Goal: Task Accomplishment & Management: Manage account settings

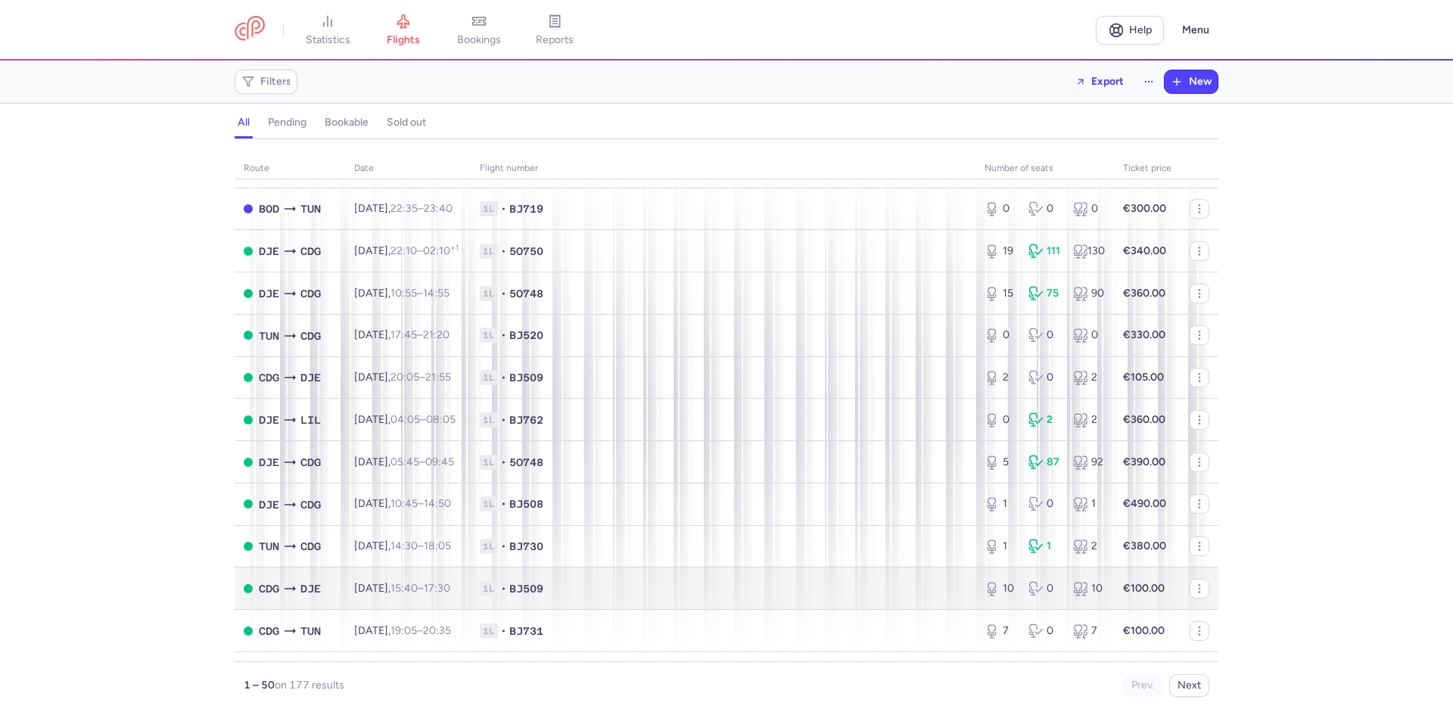
scroll to position [1274, 0]
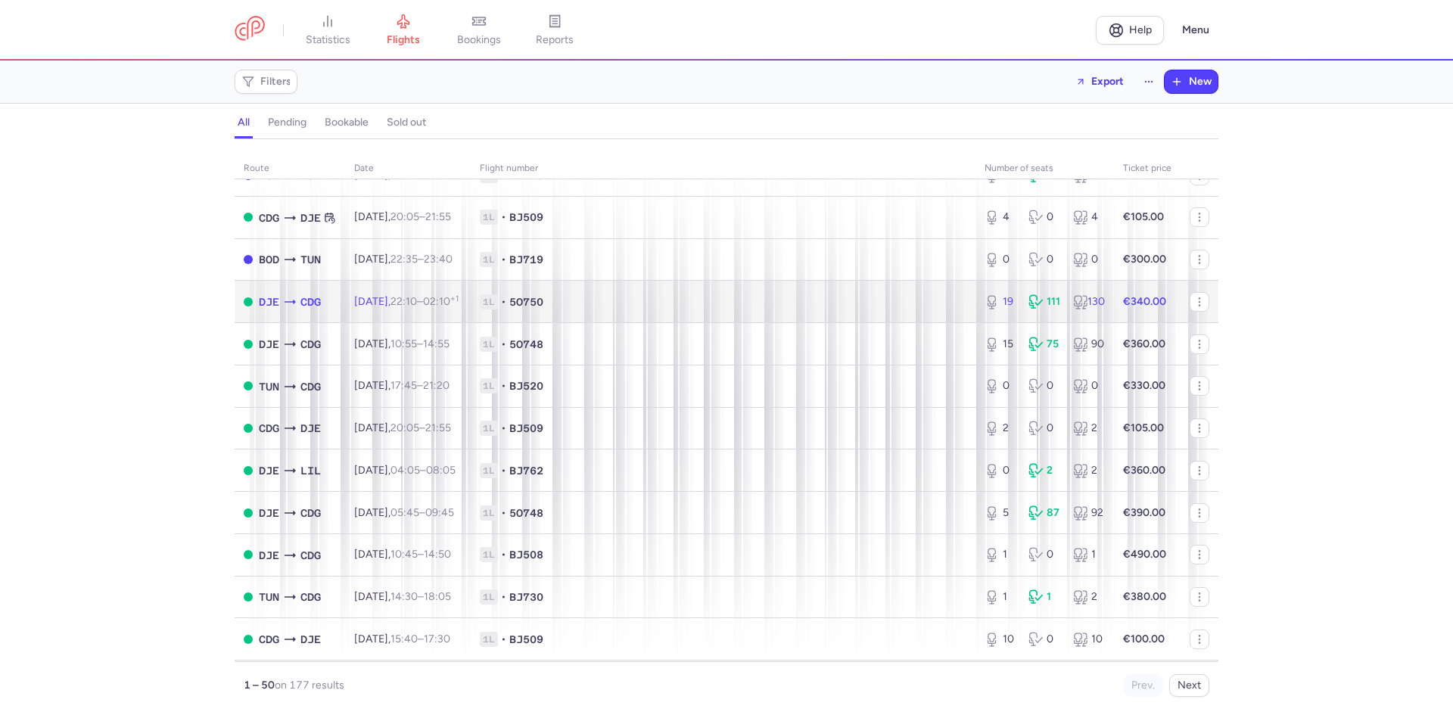
click at [748, 296] on span "1L • 5O750" at bounding box center [723, 301] width 487 height 15
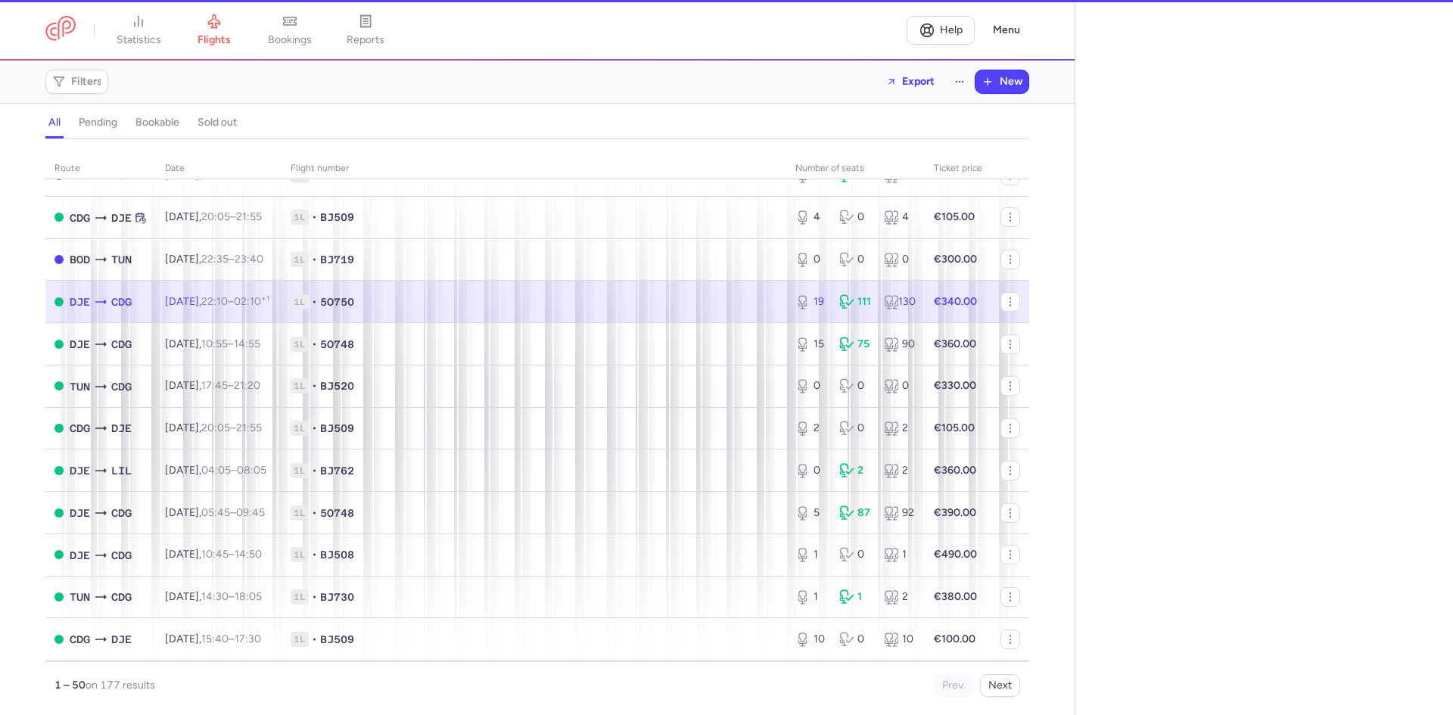
select select "hours"
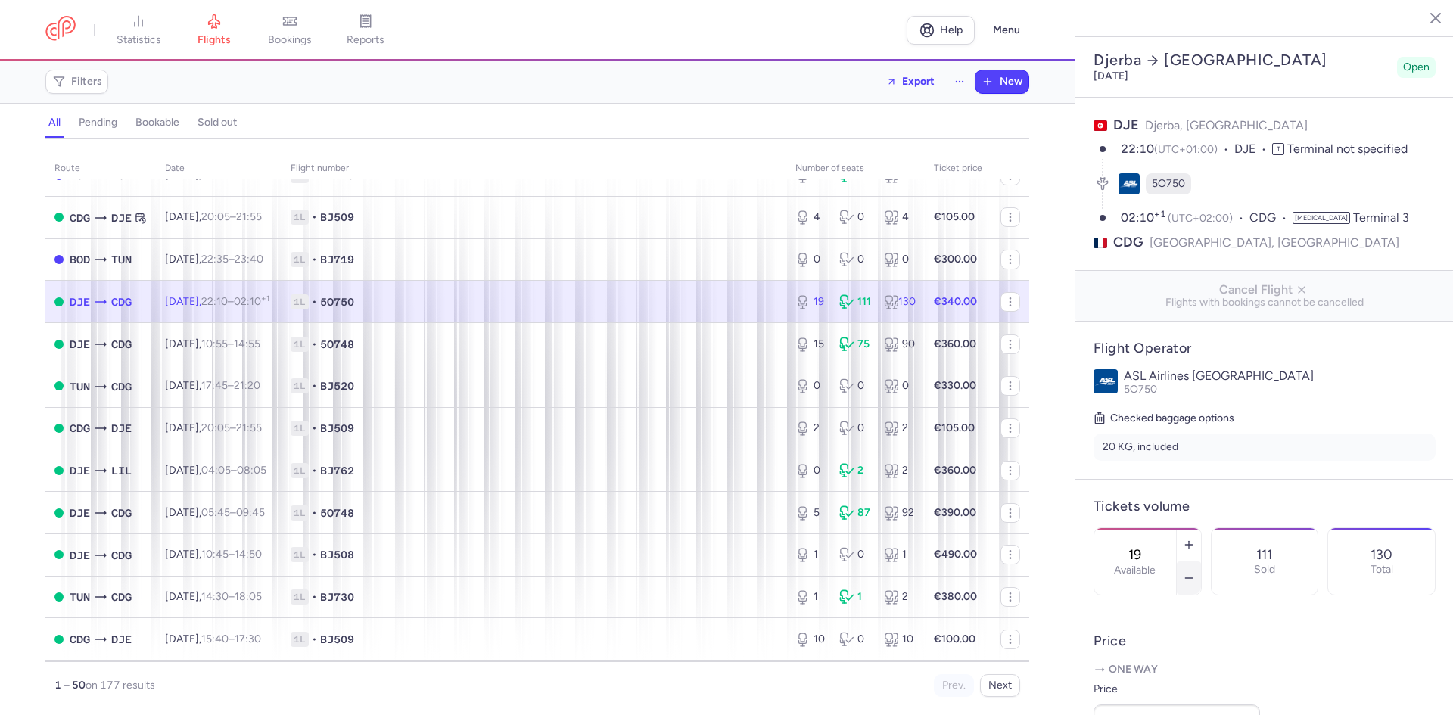
click at [1195, 572] on icon "button" at bounding box center [1189, 578] width 12 height 12
type input "18"
click at [1165, 680] on span "Save changes" at bounding box center [1144, 686] width 75 height 14
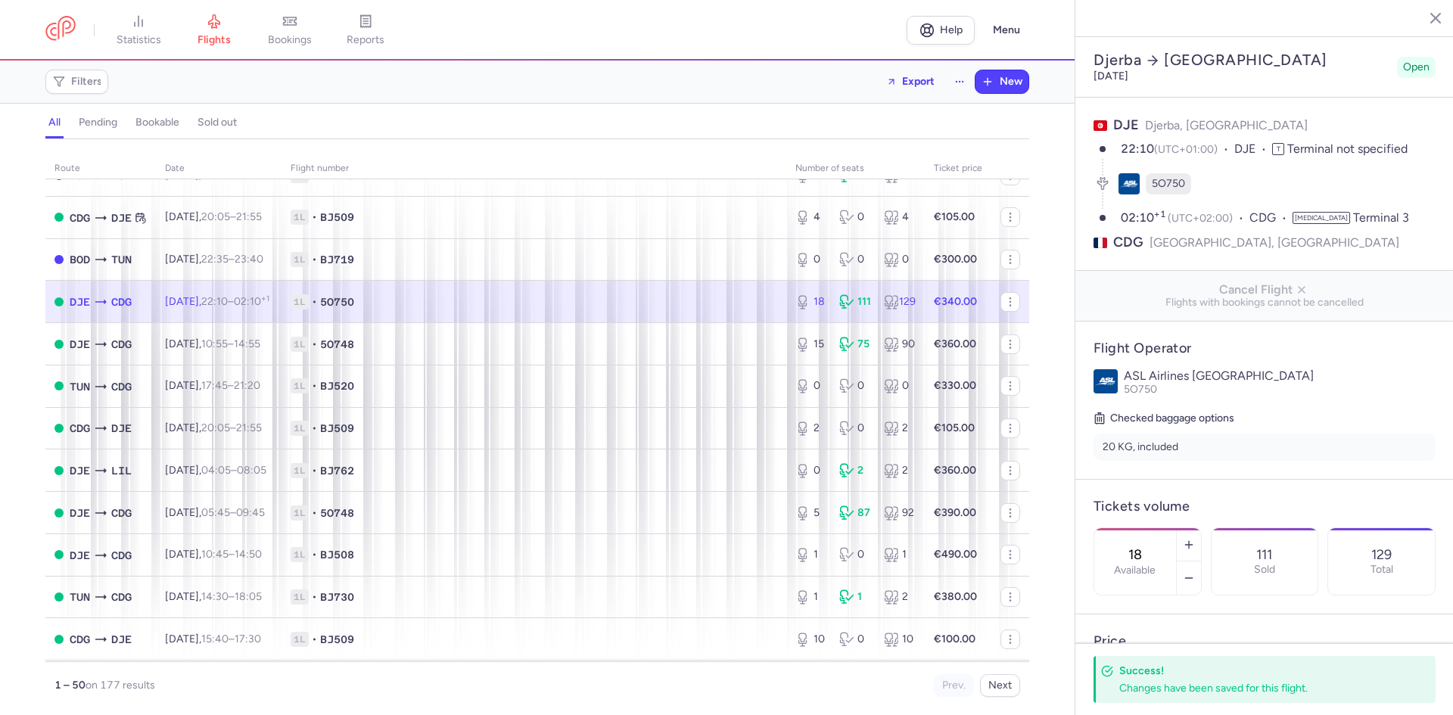
click at [1429, 20] on icon "button" at bounding box center [1424, 17] width 15 height 15
